Goal: Transaction & Acquisition: Book appointment/travel/reservation

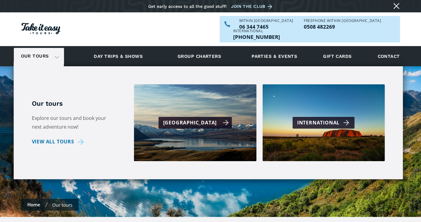
click at [212, 118] on div "[GEOGRAPHIC_DATA]" at bounding box center [196, 122] width 66 height 9
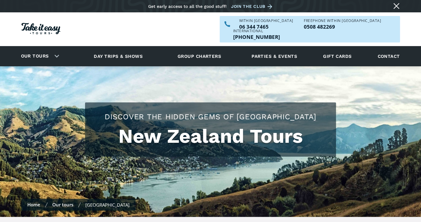
scroll to position [194, 0]
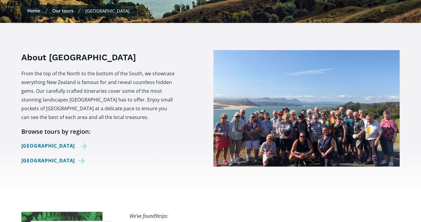
click at [48, 141] on link "[GEOGRAPHIC_DATA]" at bounding box center [54, 145] width 66 height 9
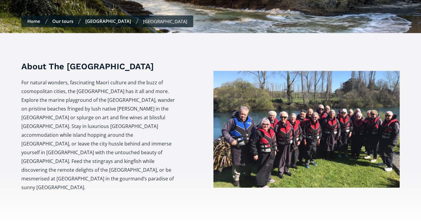
scroll to position [387, 0]
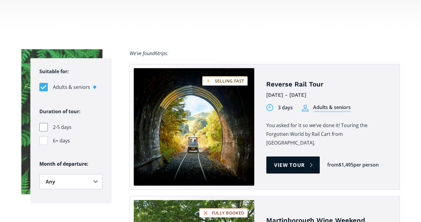
click at [43, 123] on div "Filters" at bounding box center [43, 127] width 8 height 8
click at [43, 125] on input "2-5 days" at bounding box center [41, 127] width 4 height 4
checkbox input "true"
click at [98, 174] on select "Any January February March April May June July August September October Novembe…" at bounding box center [70, 181] width 63 height 15
select select ".november"
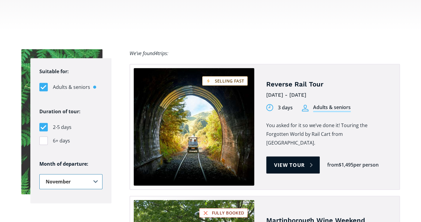
click at [39, 174] on select "Any January February March April May June July August September October Novembe…" at bounding box center [70, 181] width 63 height 15
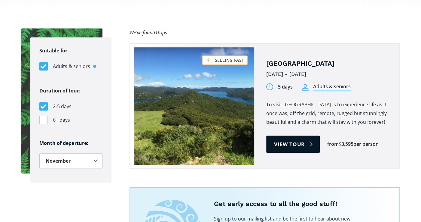
scroll to position [410, 0]
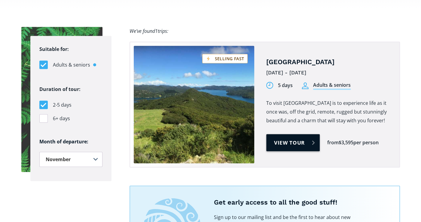
click at [301, 134] on link "View tour" at bounding box center [294, 142] width 54 height 17
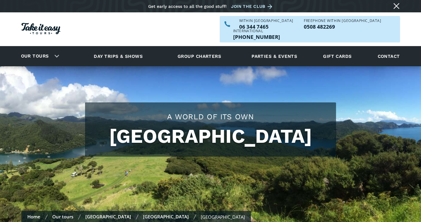
scroll to position [194, 0]
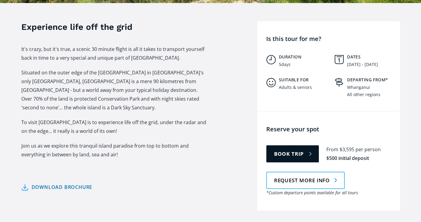
drag, startPoint x: 421, startPoint y: 128, endPoint x: 425, endPoint y: 134, distance: 6.4
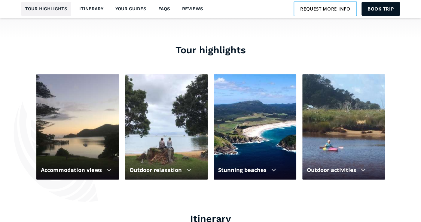
scroll to position [520, 0]
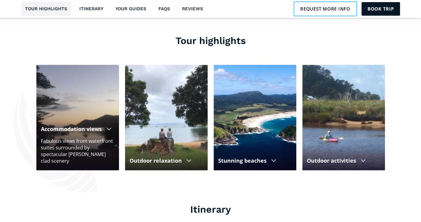
click at [70, 129] on div at bounding box center [77, 27] width 83 height 286
click at [107, 127] on div at bounding box center [108, 128] width 5 height 3
click at [75, 105] on div at bounding box center [77, 27] width 83 height 286
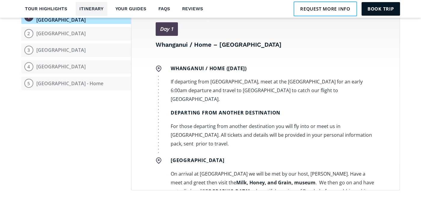
scroll to position [744, 0]
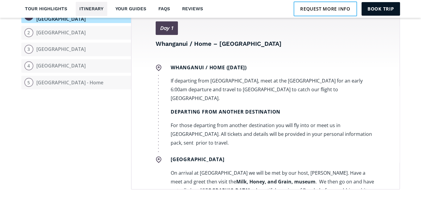
click at [414, 138] on section "Itinerary Open itinerary 1 Whanganui / Home – Great Barrier Island 2 Great Barr…" at bounding box center [210, 86] width 421 height 268
click at [419, 139] on section "Itinerary Open itinerary 1 Whanganui / Home – Great Barrier Island 2 Great Barr…" at bounding box center [210, 86] width 421 height 268
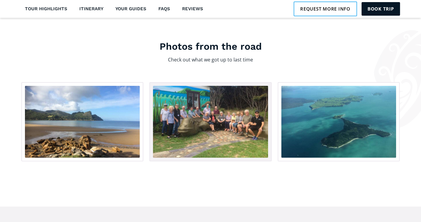
click at [202, 102] on img "open lightbox" at bounding box center [210, 122] width 115 height 72
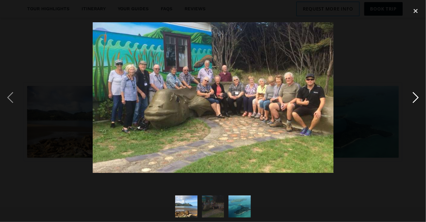
click at [414, 100] on div "next image" at bounding box center [415, 98] width 20 height 186
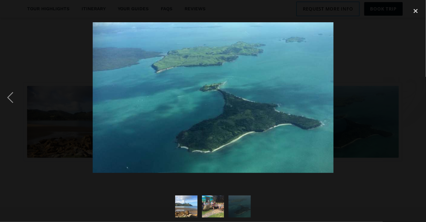
click at [411, 100] on div "next image" at bounding box center [415, 98] width 20 height 186
click at [12, 98] on div "previous image" at bounding box center [10, 98] width 20 height 186
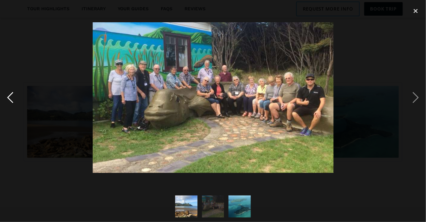
click at [12, 98] on div "previous image" at bounding box center [10, 98] width 20 height 186
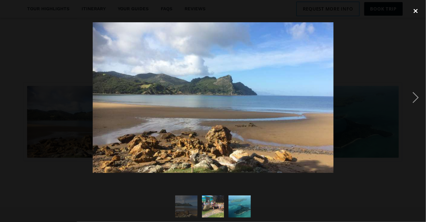
click at [414, 10] on div "close lightbox" at bounding box center [415, 11] width 20 height 13
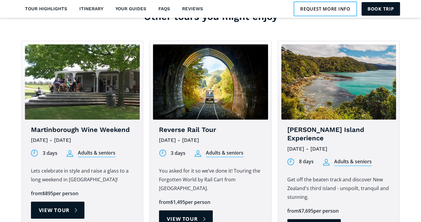
scroll to position [1922, 0]
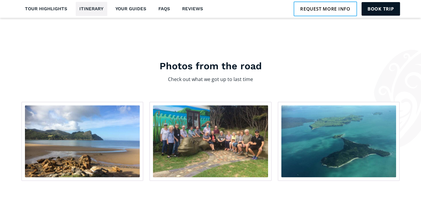
drag, startPoint x: 423, startPoint y: 186, endPoint x: 426, endPoint y: 216, distance: 29.6
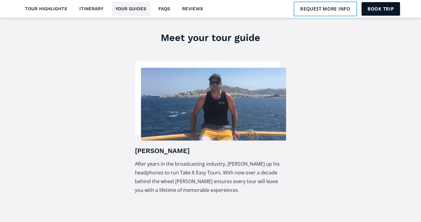
drag, startPoint x: 423, startPoint y: 190, endPoint x: 426, endPoint y: 236, distance: 45.5
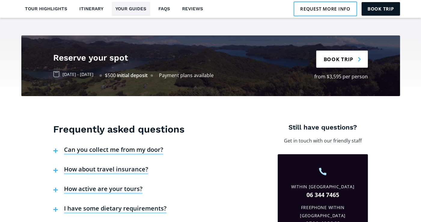
drag, startPoint x: 418, startPoint y: 196, endPoint x: 426, endPoint y: 233, distance: 38.7
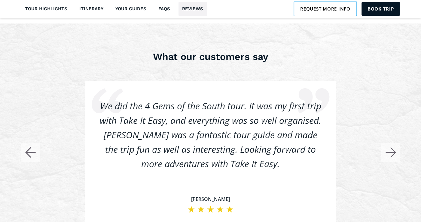
drag, startPoint x: 420, startPoint y: 206, endPoint x: 421, endPoint y: 222, distance: 15.4
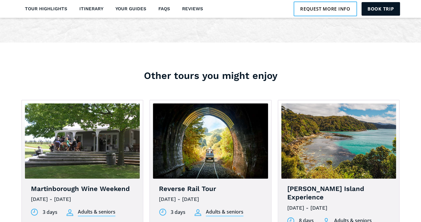
scroll to position [1945, 0]
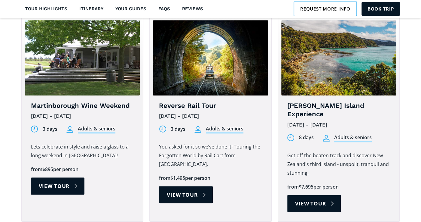
drag, startPoint x: 426, startPoint y: 206, endPoint x: 426, endPoint y: 212, distance: 6.6
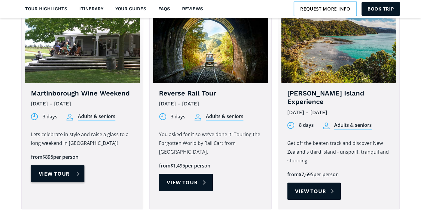
click at [53, 165] on link "View tour" at bounding box center [58, 173] width 54 height 17
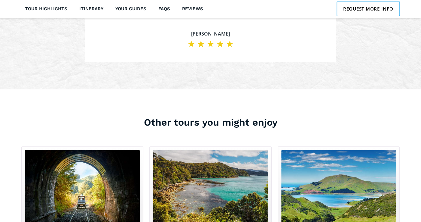
scroll to position [2078, 0]
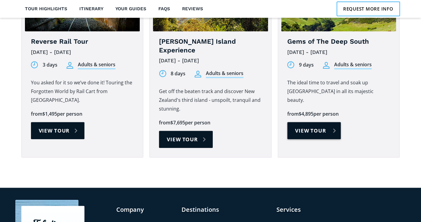
click at [312, 122] on link "View tour" at bounding box center [315, 130] width 54 height 17
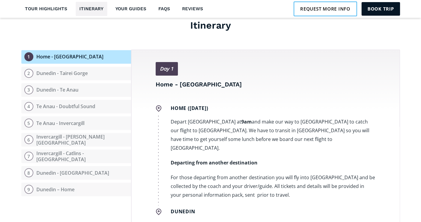
scroll to position [699, 0]
